Goal: Task Accomplishment & Management: Complete application form

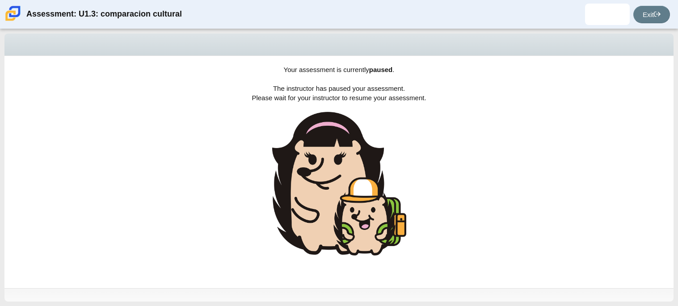
click at [611, 91] on div "Your assessment is currently paused . The instructor has paused your assessment…" at bounding box center [338, 172] width 669 height 232
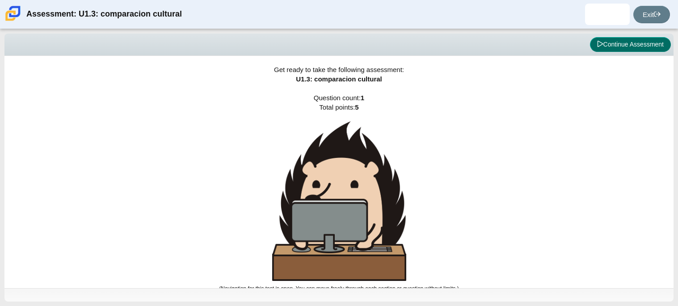
click at [661, 41] on button "Continue Assessment" at bounding box center [630, 44] width 81 height 15
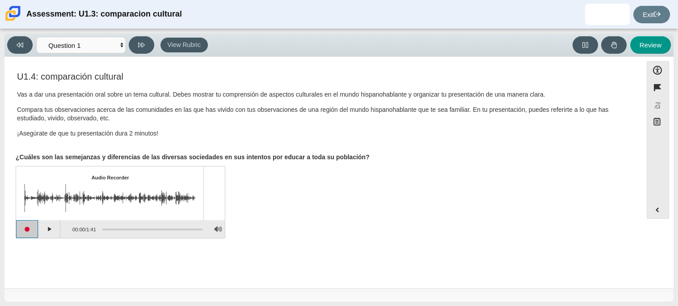
click at [35, 227] on button "Start recording" at bounding box center [27, 229] width 22 height 18
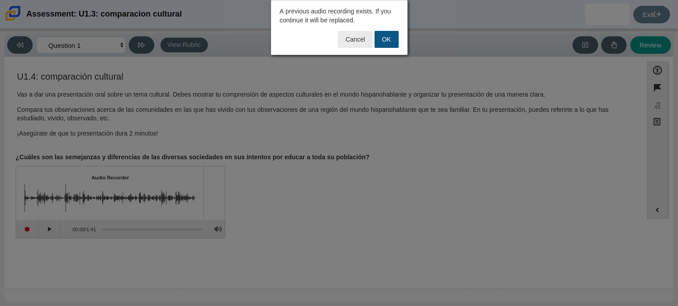
click at [388, 46] on button "OK" at bounding box center [387, 39] width 24 height 17
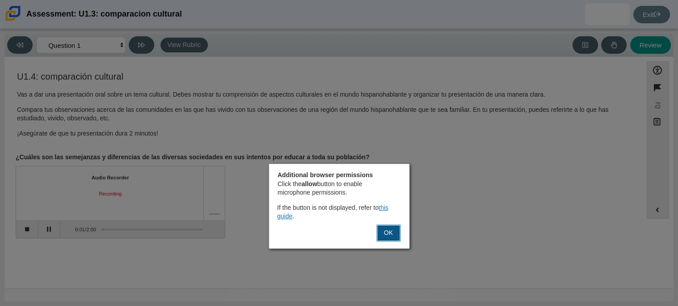
click at [383, 240] on button "OK" at bounding box center [388, 232] width 24 height 17
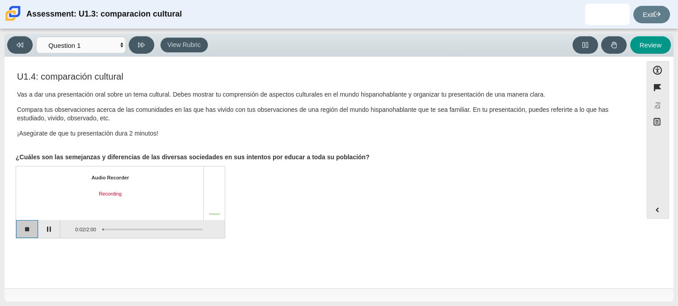
click at [30, 236] on button "Stop recording" at bounding box center [27, 229] width 22 height 18
click at [29, 232] on button "Start recording" at bounding box center [27, 229] width 22 height 18
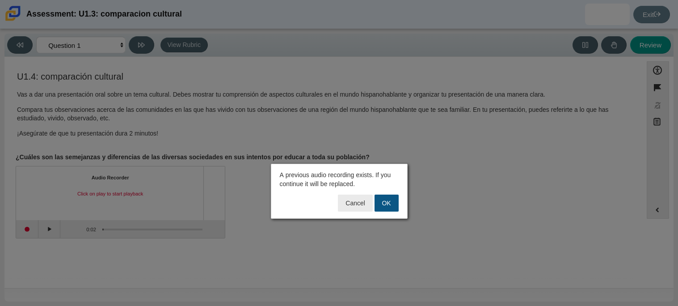
click at [389, 202] on button "OK" at bounding box center [387, 202] width 24 height 17
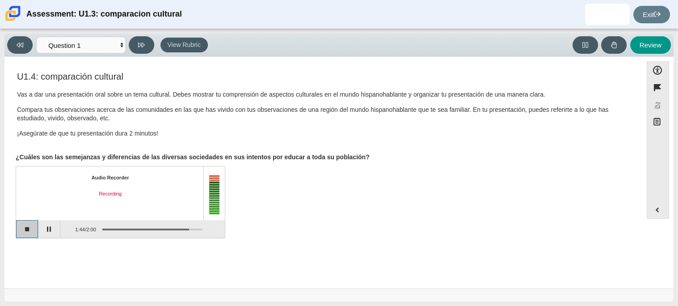
click at [29, 232] on button "Stop recording" at bounding box center [27, 229] width 22 height 18
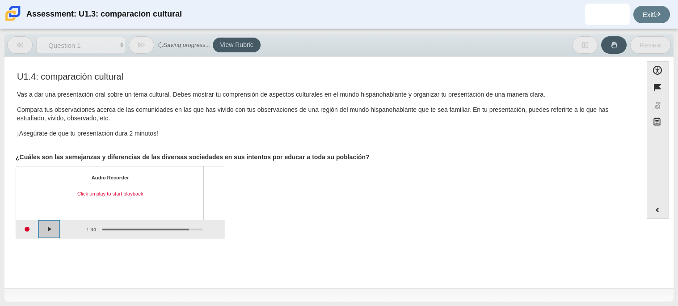
click at [55, 233] on button "Play" at bounding box center [49, 229] width 22 height 18
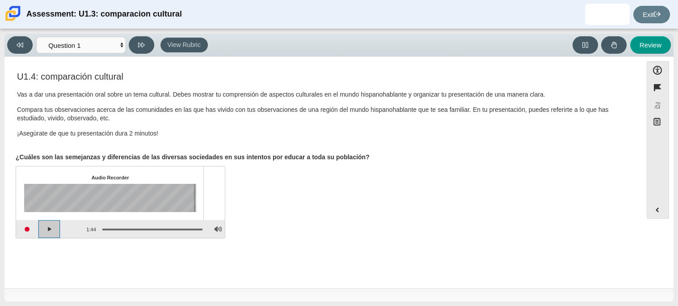
click at [55, 233] on button "Play" at bounding box center [49, 229] width 22 height 18
click at [29, 229] on button "Start recording" at bounding box center [27, 229] width 22 height 18
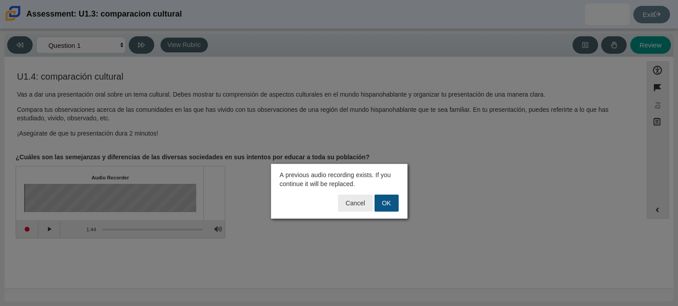
click at [391, 205] on button "OK" at bounding box center [387, 202] width 24 height 17
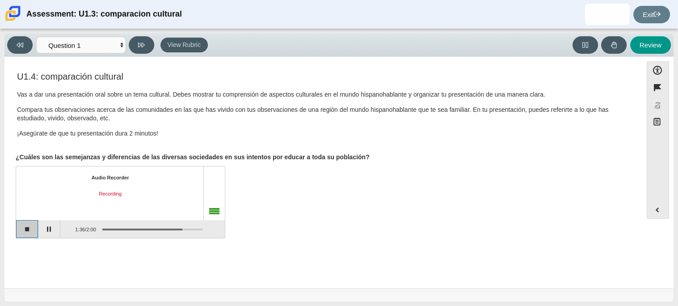
click at [27, 232] on button "Stop recording" at bounding box center [27, 229] width 22 height 18
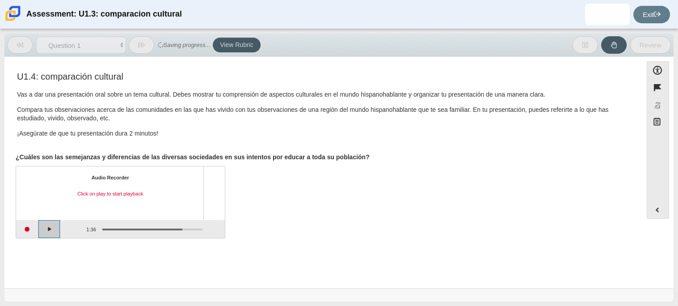
click at [45, 231] on button "Play" at bounding box center [49, 229] width 22 height 18
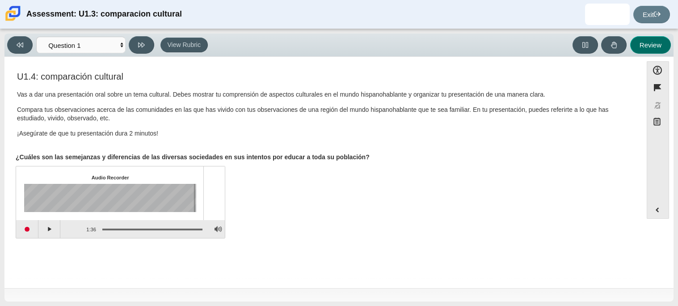
click at [651, 41] on button "Review" at bounding box center [650, 44] width 41 height 17
select select "review"
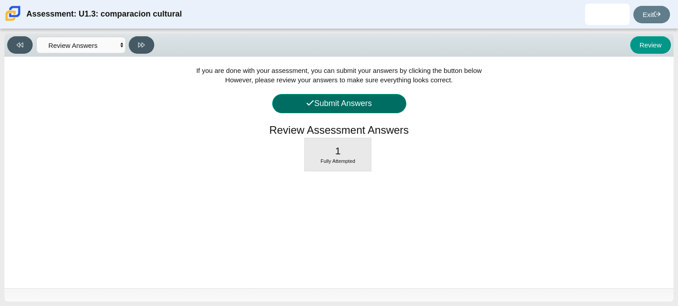
click at [327, 105] on button "Submit Answers" at bounding box center [339, 103] width 134 height 19
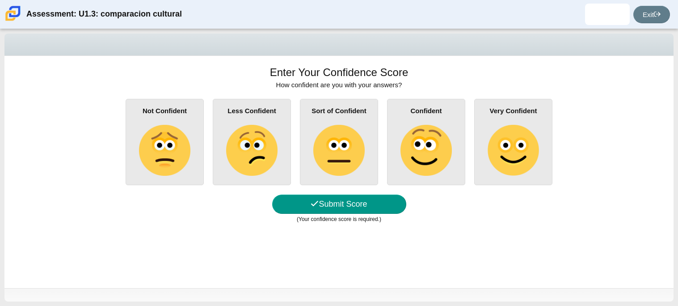
click at [272, 135] on img at bounding box center [251, 150] width 51 height 51
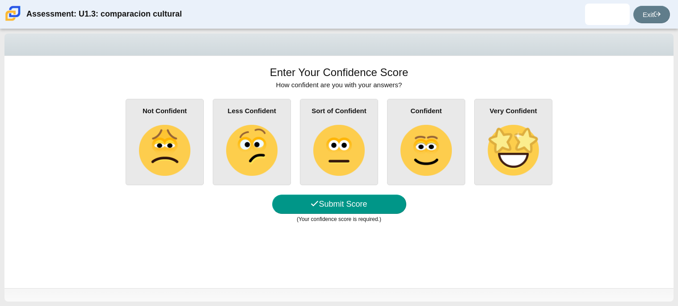
click at [0, 0] on input "Less Confident" at bounding box center [0, 0] width 0 height 0
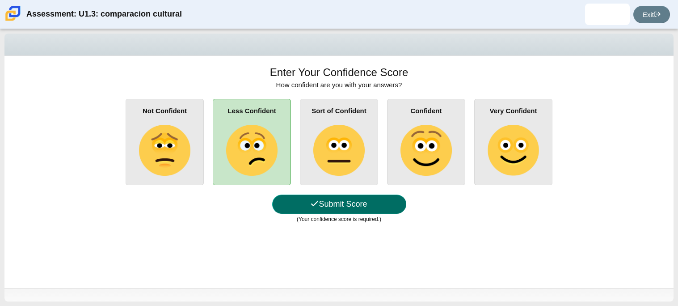
click at [329, 200] on button "Submit Score" at bounding box center [339, 203] width 134 height 19
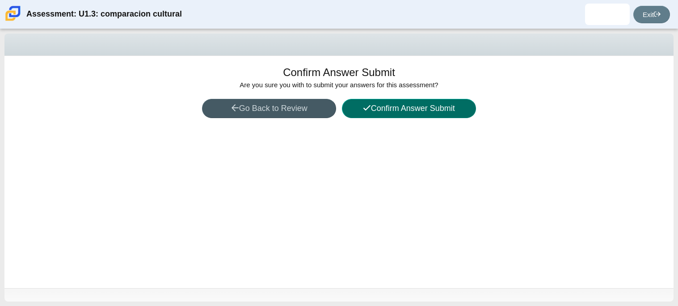
click at [396, 105] on button "Confirm Answer Submit" at bounding box center [409, 108] width 134 height 19
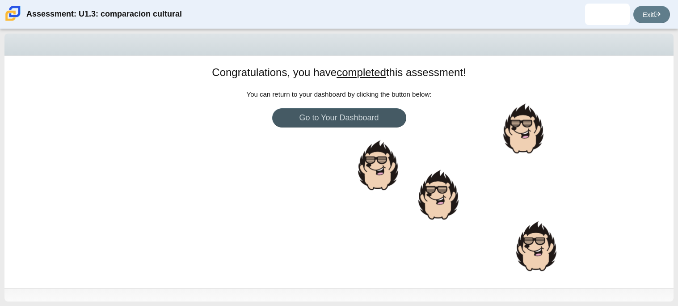
click at [396, 105] on div "Congratulations, you have completed this assessment! You can return to your das…" at bounding box center [338, 172] width 669 height 232
